Goal: Transaction & Acquisition: Purchase product/service

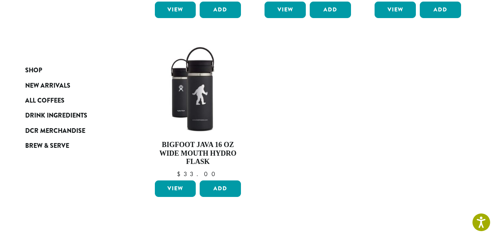
scroll to position [272, 0]
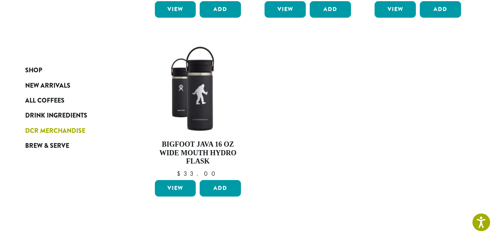
click at [60, 130] on span "DCR Merchandise" at bounding box center [55, 131] width 60 height 10
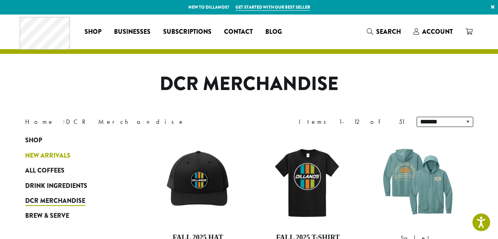
click at [55, 153] on span "New Arrivals" at bounding box center [47, 156] width 45 height 10
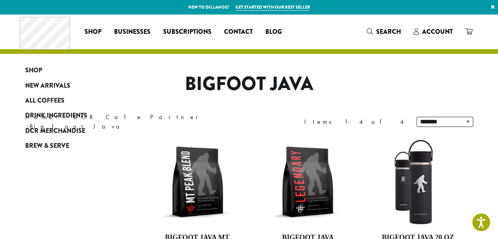
scroll to position [272, 0]
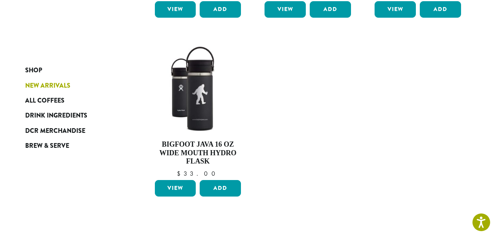
click at [58, 86] on span "New Arrivals" at bounding box center [47, 86] width 45 height 10
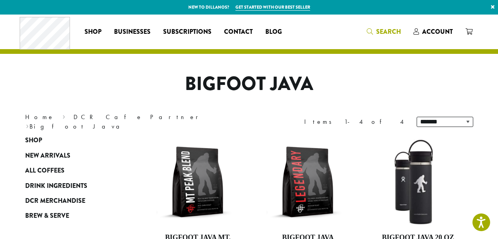
click at [376, 29] on span "Search" at bounding box center [384, 32] width 34 height 10
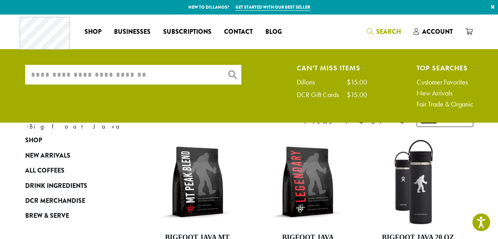
click at [367, 28] on link "Search" at bounding box center [383, 31] width 47 height 13
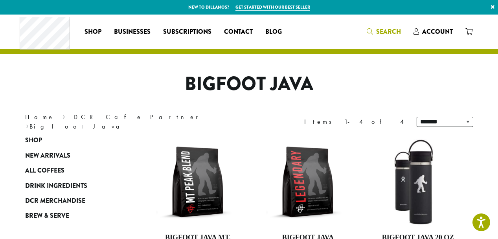
type input "**"
click at [371, 31] on icon "Search" at bounding box center [370, 31] width 6 height 6
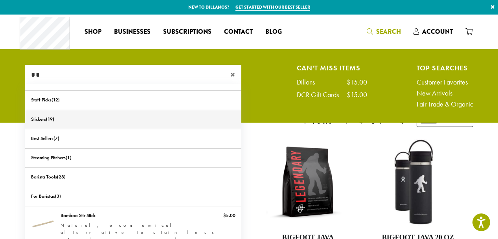
click at [36, 118] on link "Stickers" at bounding box center [133, 119] width 216 height 19
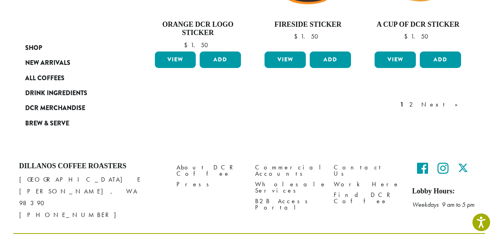
scroll to position [727, 0]
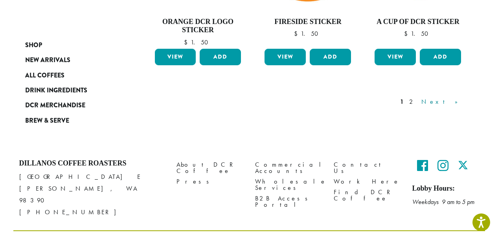
click at [455, 101] on link "Next »" at bounding box center [442, 101] width 45 height 9
